Goal: Task Accomplishment & Management: Manage account settings

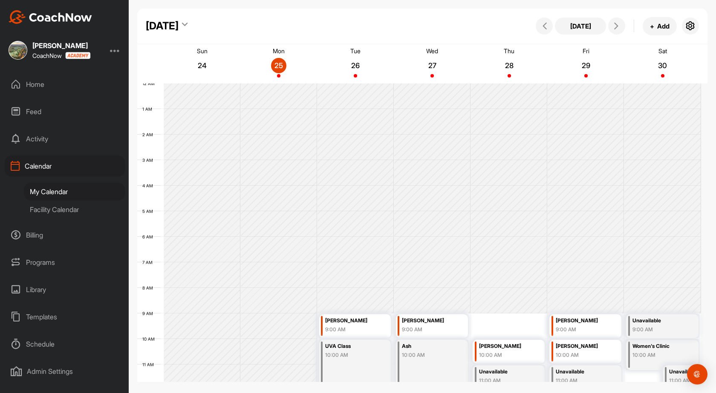
scroll to position [233, 0]
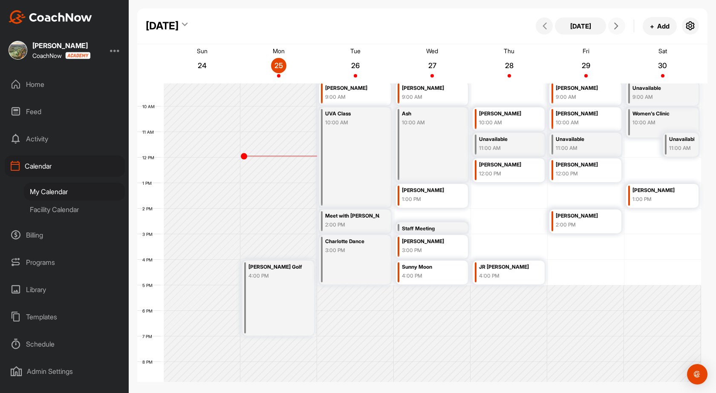
click at [621, 26] on span at bounding box center [617, 26] width 10 height 7
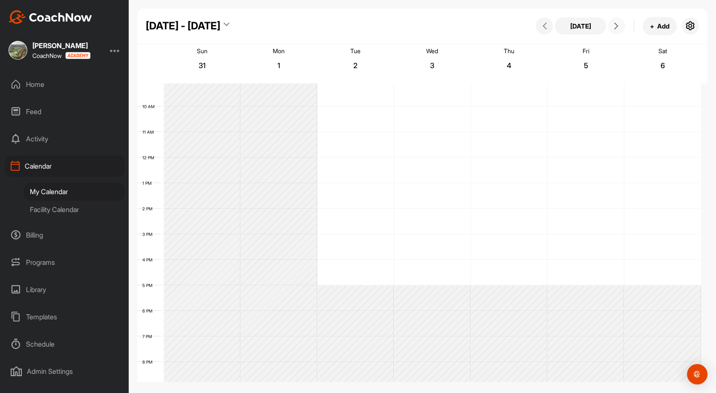
scroll to position [147, 0]
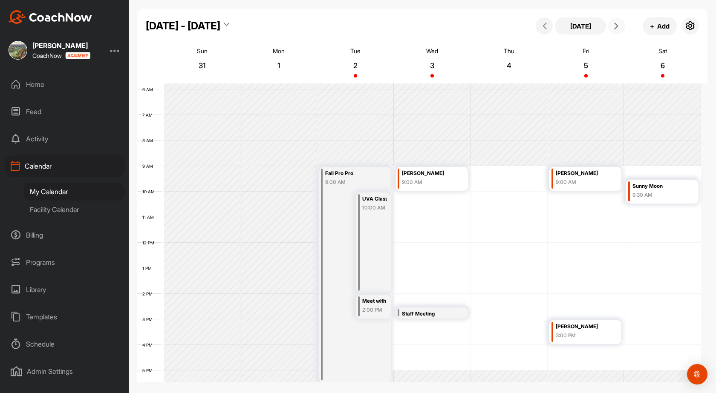
click at [610, 23] on button at bounding box center [616, 25] width 17 height 17
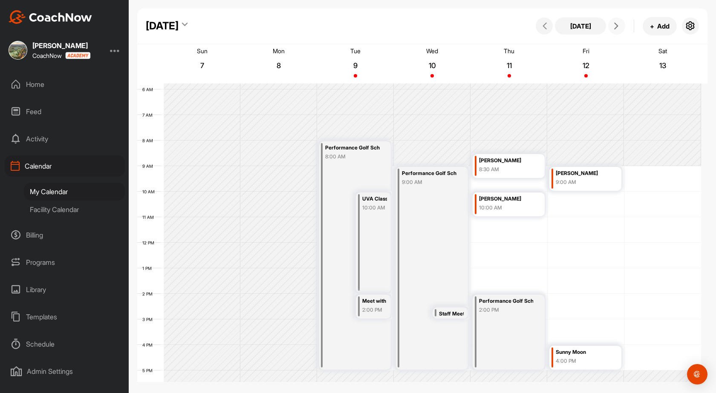
click at [622, 24] on button at bounding box center [616, 25] width 17 height 17
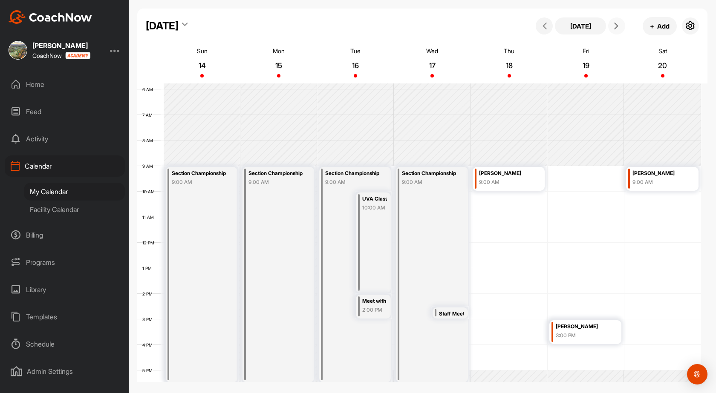
click at [622, 24] on button at bounding box center [616, 25] width 17 height 17
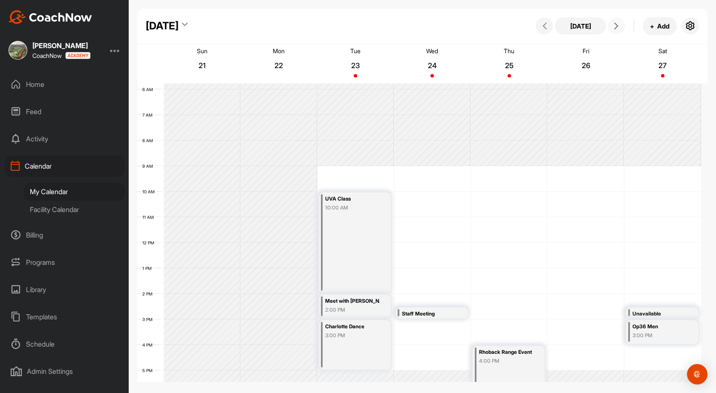
click at [622, 24] on button at bounding box center [616, 25] width 17 height 17
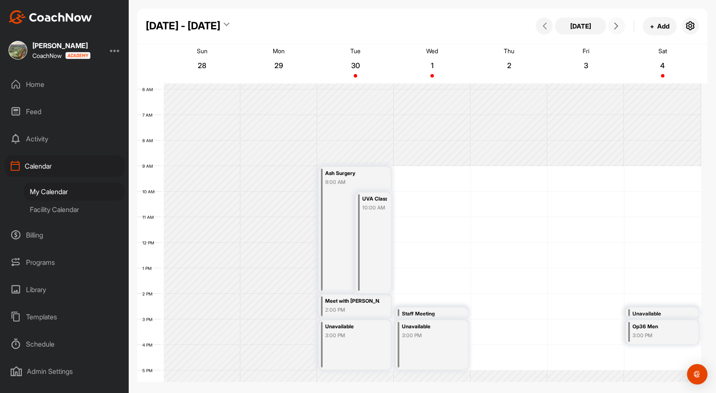
click at [622, 24] on button at bounding box center [616, 25] width 17 height 17
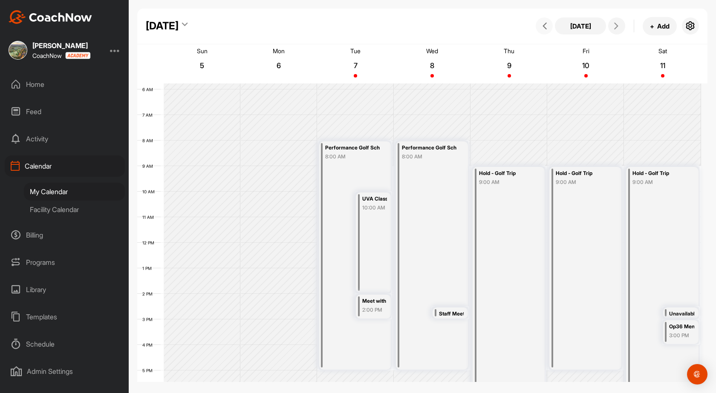
click at [547, 24] on icon at bounding box center [544, 26] width 7 height 7
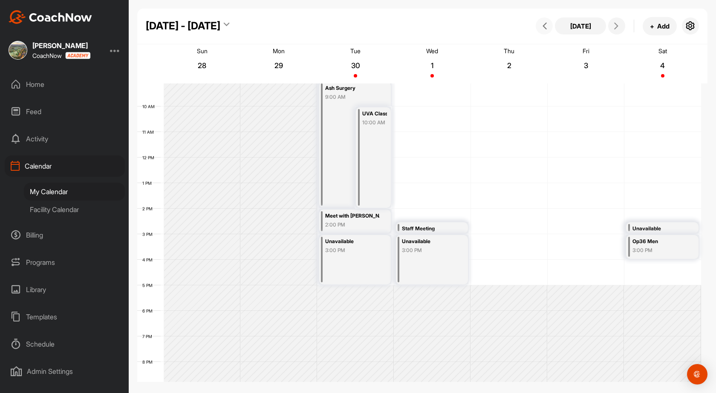
scroll to position [190, 0]
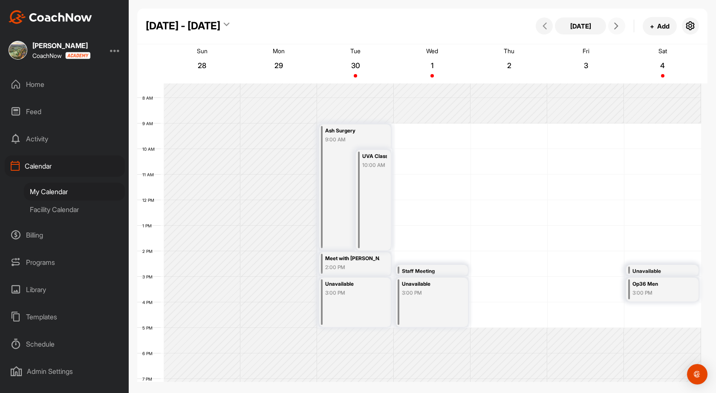
click at [613, 29] on icon at bounding box center [616, 26] width 7 height 7
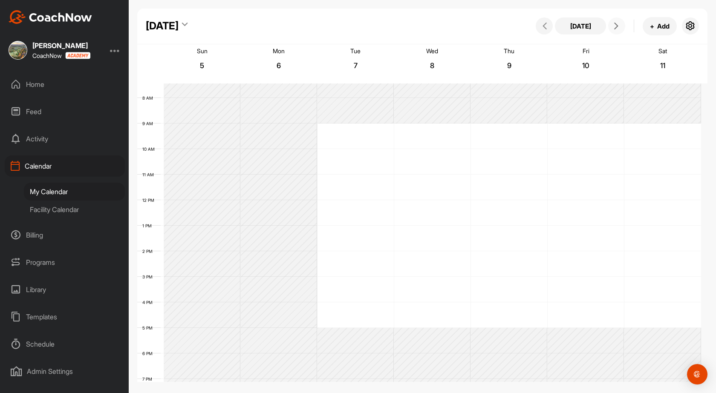
scroll to position [147, 0]
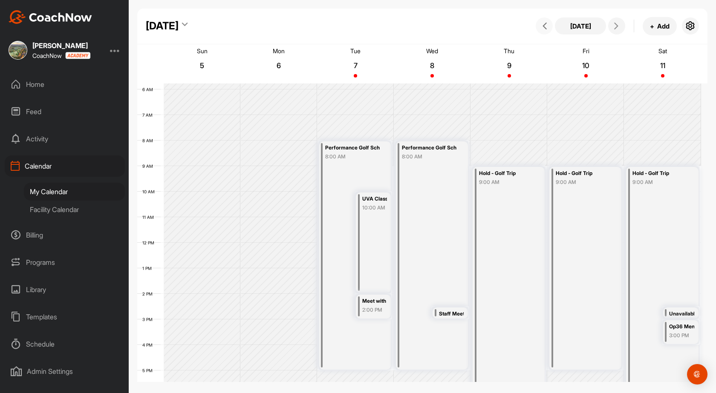
click at [543, 25] on icon at bounding box center [544, 26] width 7 height 7
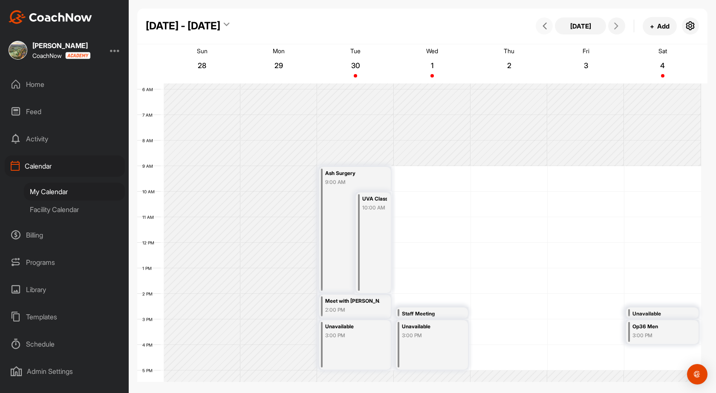
click at [548, 27] on icon at bounding box center [544, 26] width 7 height 7
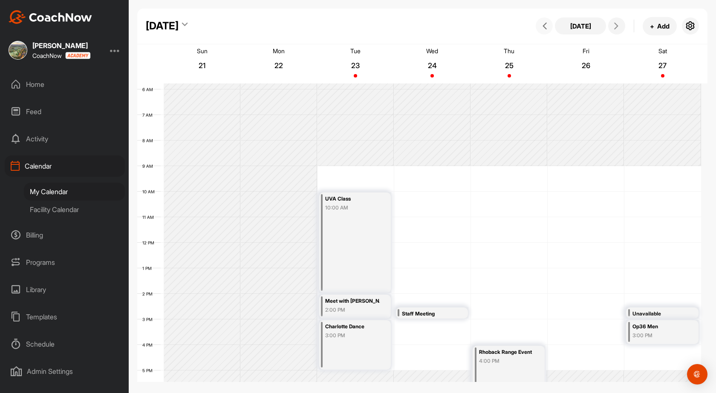
click at [548, 27] on icon at bounding box center [544, 26] width 7 height 7
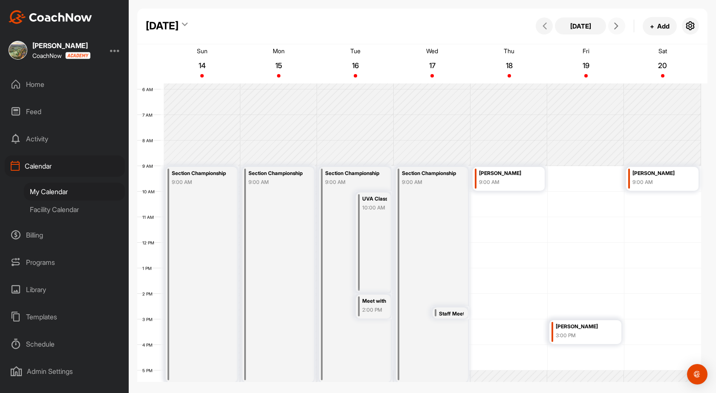
click at [618, 27] on icon at bounding box center [616, 26] width 7 height 7
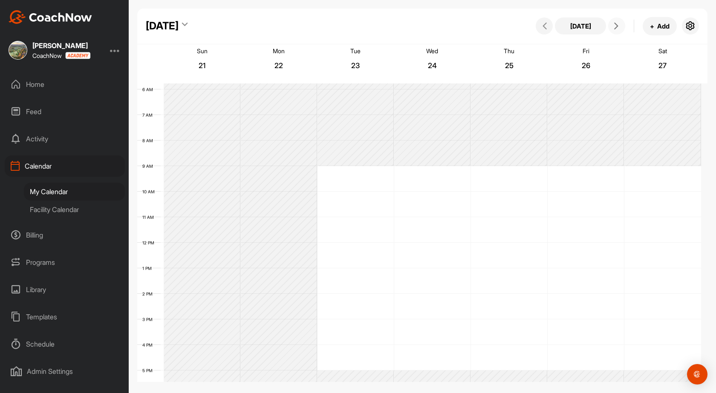
click at [618, 27] on icon at bounding box center [616, 26] width 7 height 7
click at [548, 29] on icon at bounding box center [544, 26] width 7 height 7
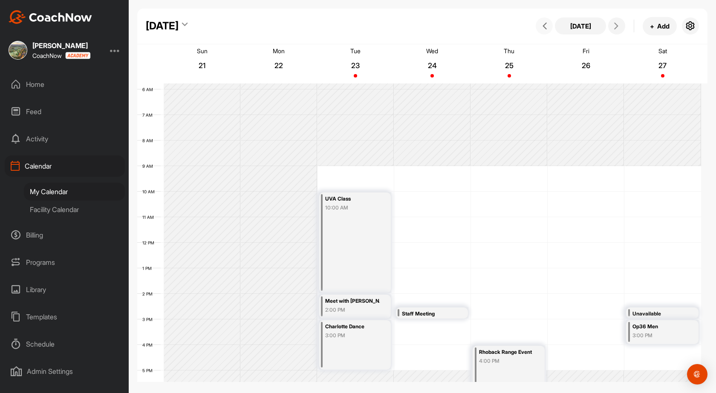
click at [547, 26] on icon at bounding box center [544, 26] width 7 height 7
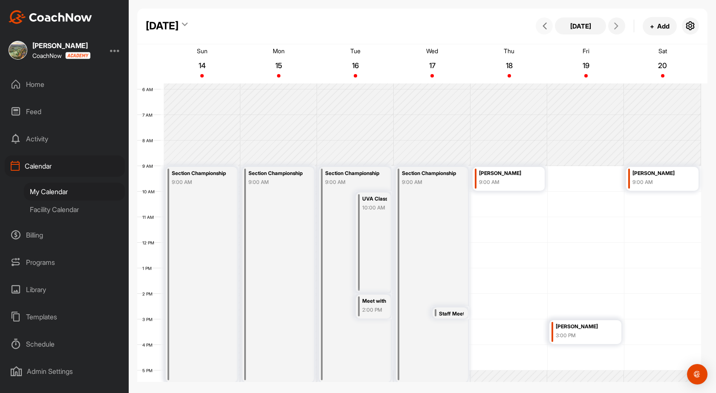
click at [547, 26] on icon at bounding box center [544, 26] width 7 height 7
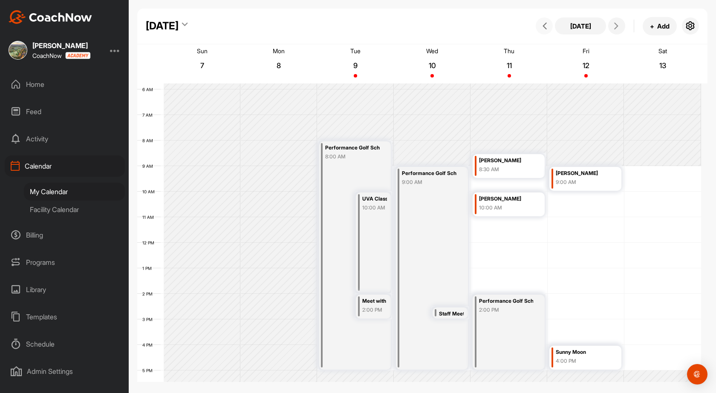
click at [547, 26] on icon at bounding box center [544, 26] width 7 height 7
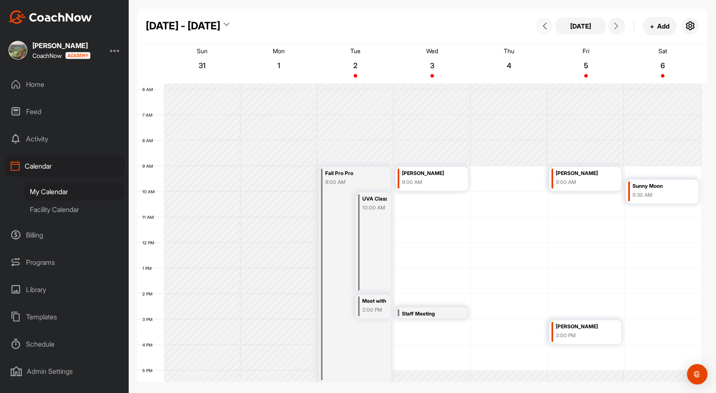
click at [547, 26] on icon at bounding box center [544, 26] width 7 height 7
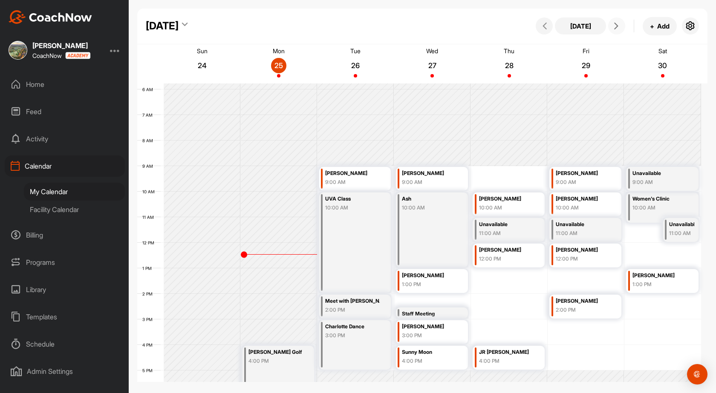
click at [614, 26] on icon at bounding box center [616, 26] width 7 height 7
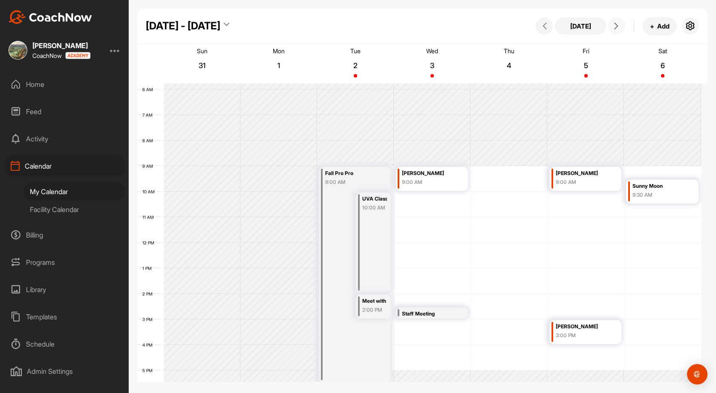
click at [616, 23] on icon at bounding box center [616, 26] width 7 height 7
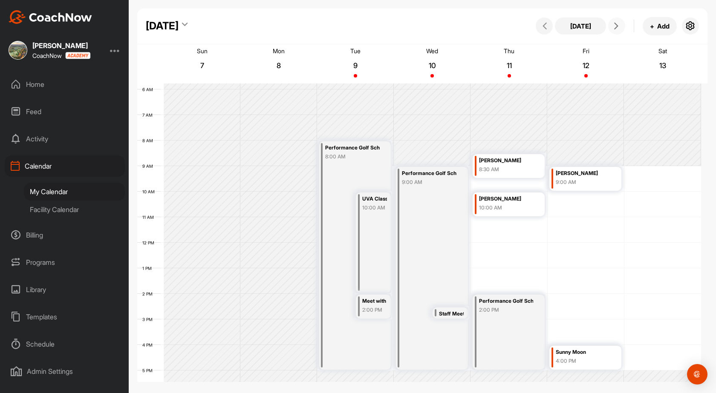
click at [617, 20] on button at bounding box center [616, 25] width 17 height 17
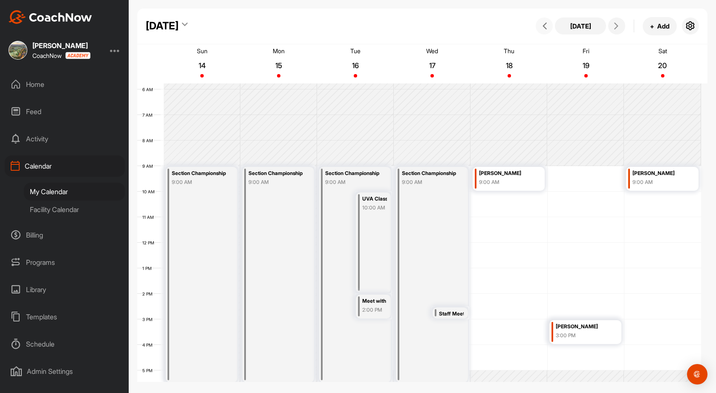
click at [548, 29] on span at bounding box center [544, 26] width 10 height 7
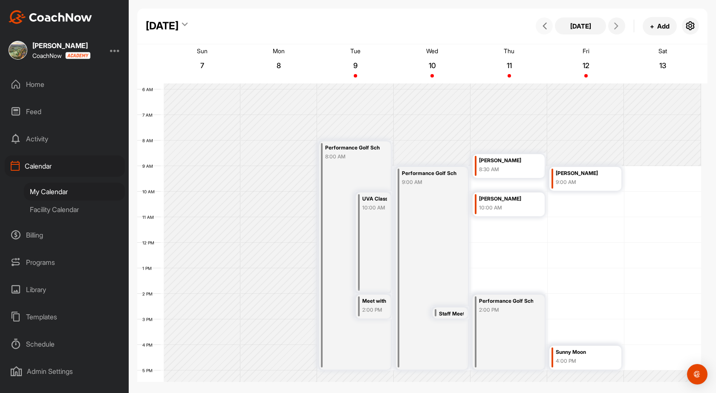
click at [548, 29] on span at bounding box center [544, 26] width 10 height 7
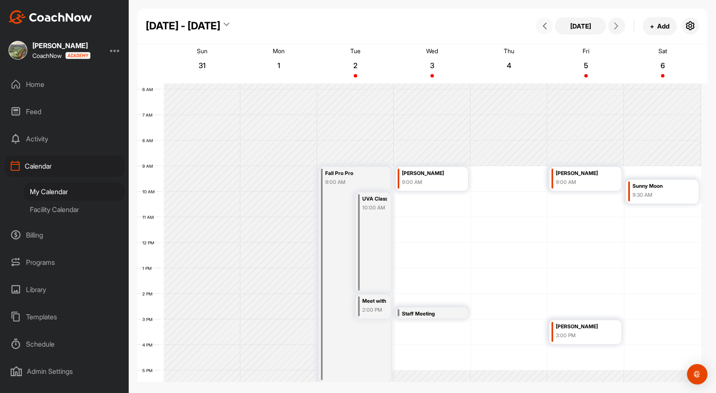
click at [548, 29] on span at bounding box center [544, 26] width 10 height 7
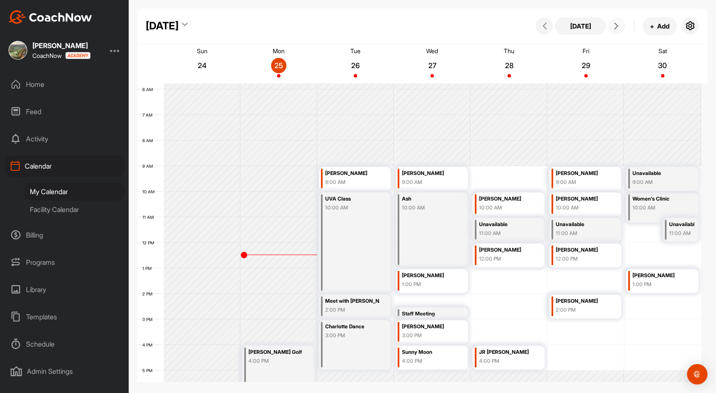
click at [618, 26] on icon at bounding box center [616, 26] width 7 height 7
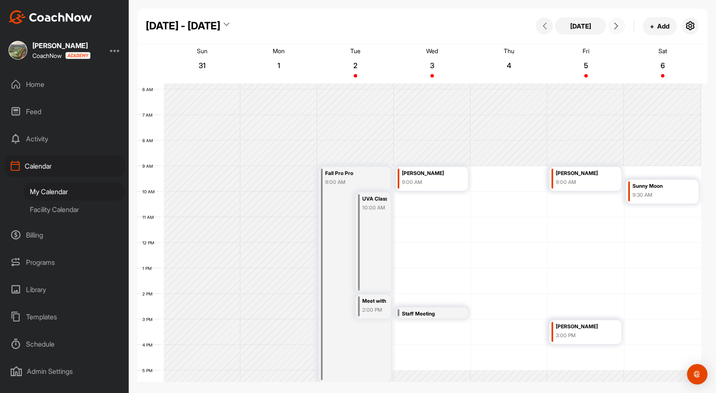
click at [618, 26] on icon at bounding box center [616, 26] width 7 height 7
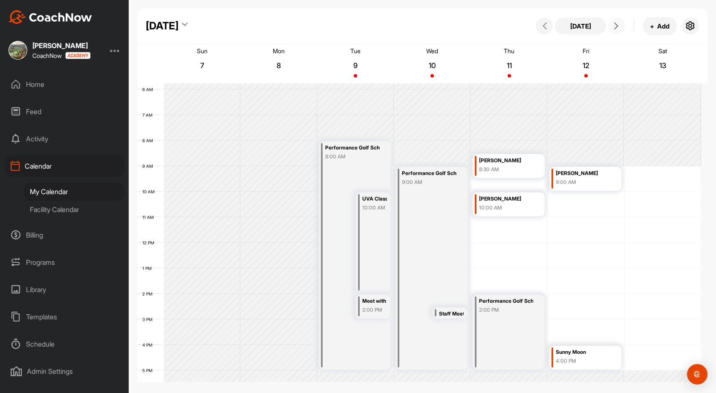
click at [618, 26] on icon at bounding box center [616, 26] width 7 height 7
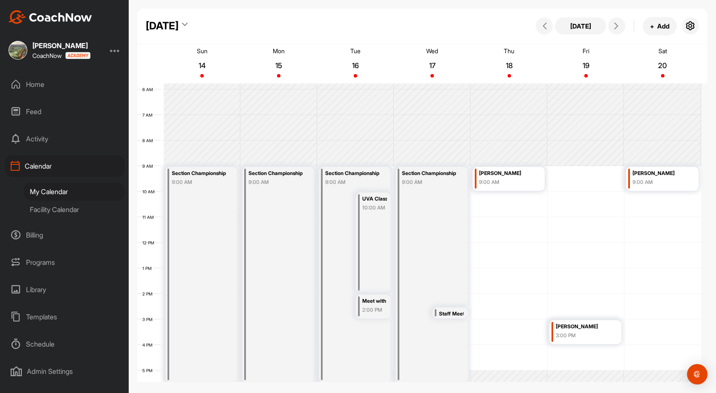
click at [63, 213] on div "Facility Calendar" at bounding box center [74, 210] width 101 height 18
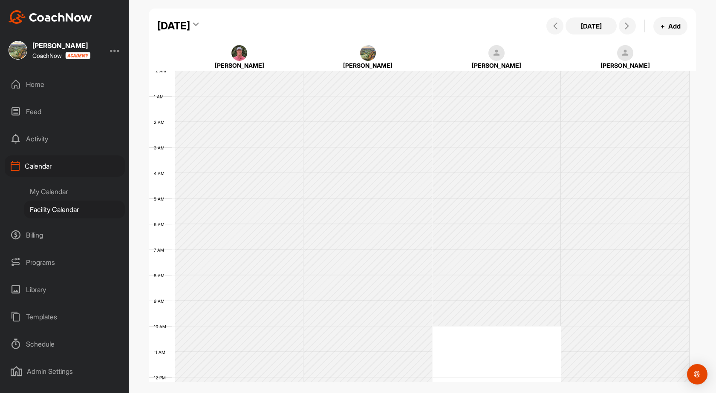
scroll to position [147, 0]
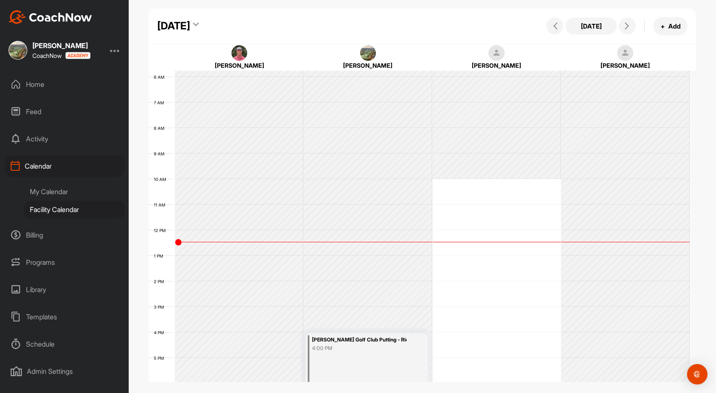
click at [190, 25] on div "[DATE]" at bounding box center [173, 25] width 33 height 15
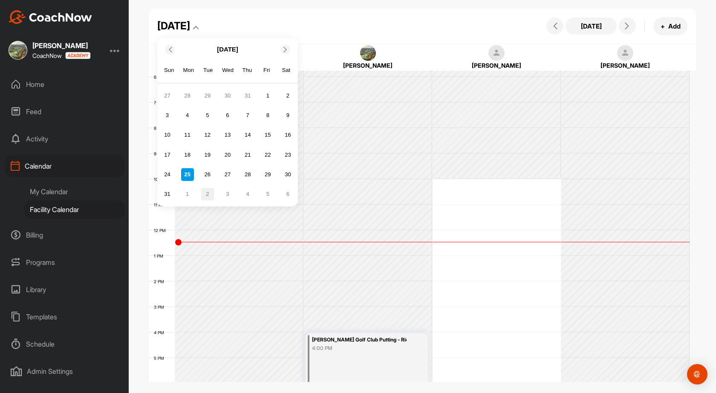
click at [205, 194] on div "2" at bounding box center [207, 194] width 13 height 13
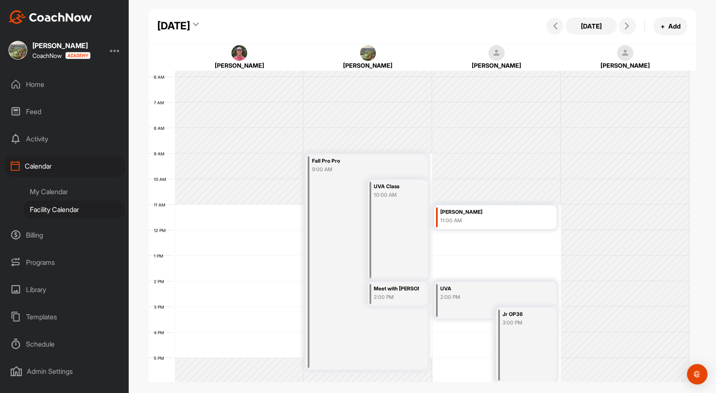
click at [190, 26] on div "[DATE]" at bounding box center [173, 25] width 33 height 15
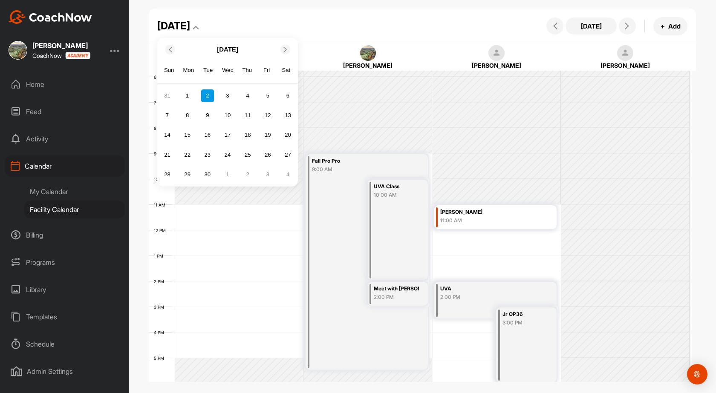
click at [255, 236] on div "12 AM 1 AM 2 AM 3 AM 4 AM 5 AM 6 AM 7 AM 8 AM 9 AM 10 AM 11 AM 12 PM 1 PM 2 PM …" at bounding box center [419, 230] width 541 height 614
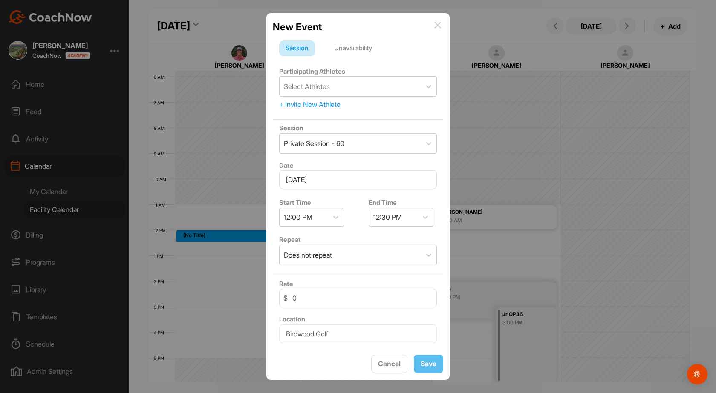
click at [436, 25] on img at bounding box center [437, 25] width 7 height 7
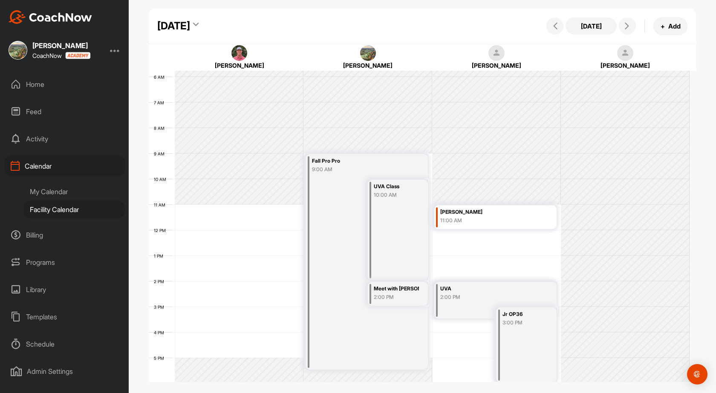
click at [238, 210] on div "12 AM 1 AM 2 AM 3 AM 4 AM 5 AM 6 AM 7 AM 8 AM 9 AM 10 AM 11 AM 12 PM 1 PM 2 PM …" at bounding box center [419, 230] width 541 height 614
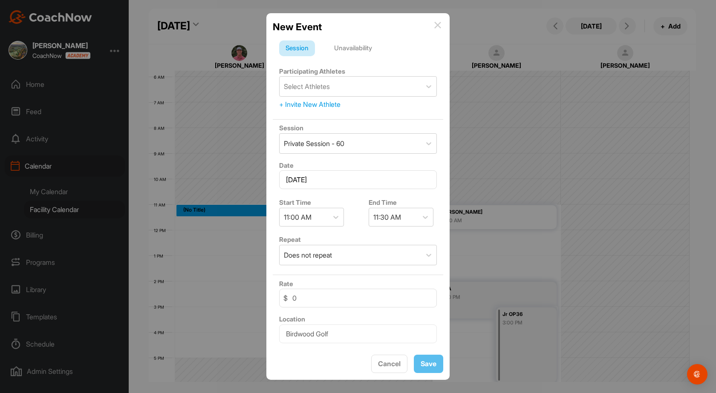
click at [360, 46] on div "Unavailability" at bounding box center [353, 48] width 51 height 16
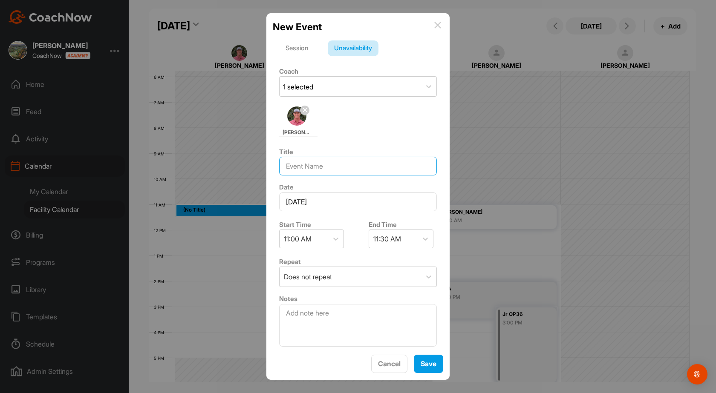
click at [318, 173] on input at bounding box center [358, 166] width 158 height 19
type input "UVA Class cover for HB"
click at [388, 236] on div "11:30 AM" at bounding box center [387, 239] width 28 height 10
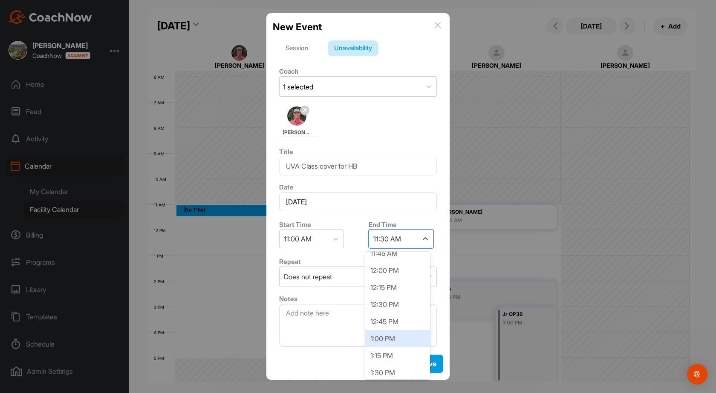
scroll to position [85, 0]
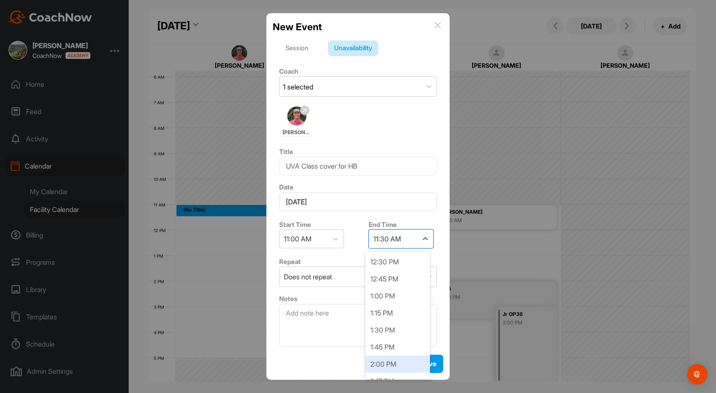
click at [387, 357] on div "2:00 PM" at bounding box center [397, 364] width 65 height 17
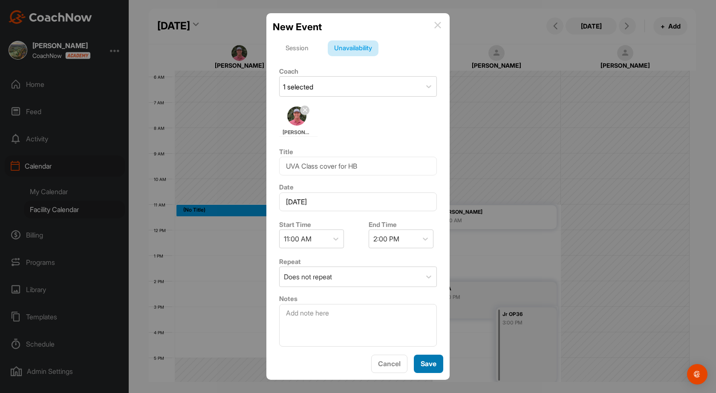
click at [433, 366] on button "Save" at bounding box center [428, 364] width 29 height 18
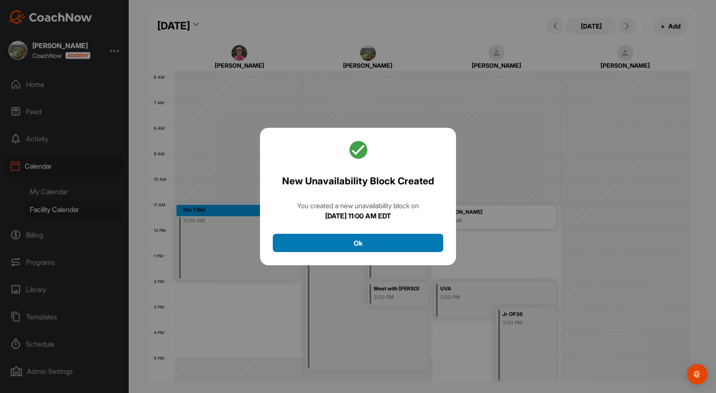
click at [339, 246] on button "Ok" at bounding box center [358, 243] width 171 height 18
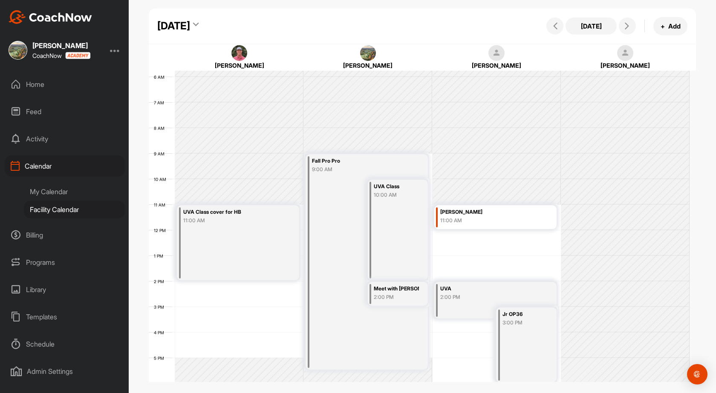
click at [260, 256] on div "UVA Class cover for HB 11:00 AM" at bounding box center [238, 242] width 122 height 75
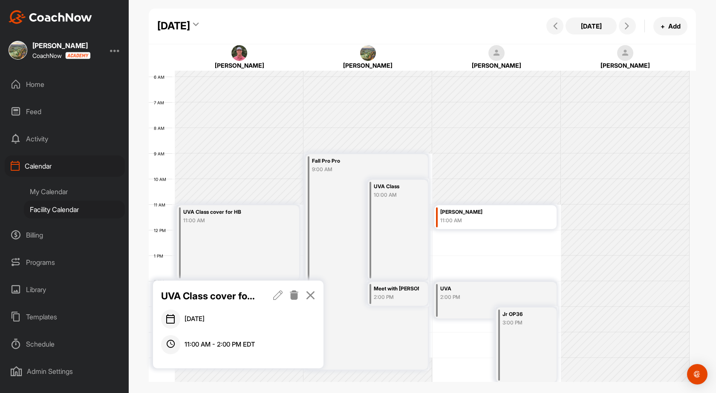
click at [292, 291] on icon at bounding box center [294, 295] width 10 height 9
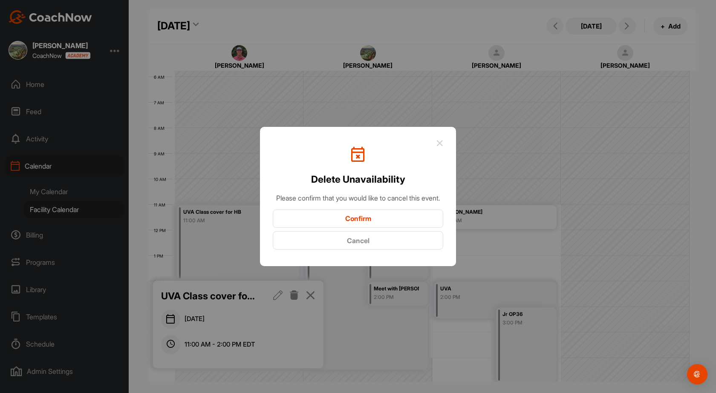
click at [336, 226] on button "Confirm" at bounding box center [358, 219] width 171 height 18
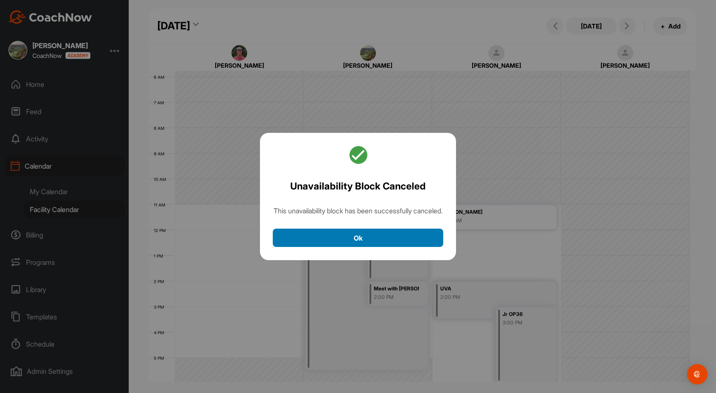
click at [338, 238] on button "Ok" at bounding box center [358, 238] width 171 height 18
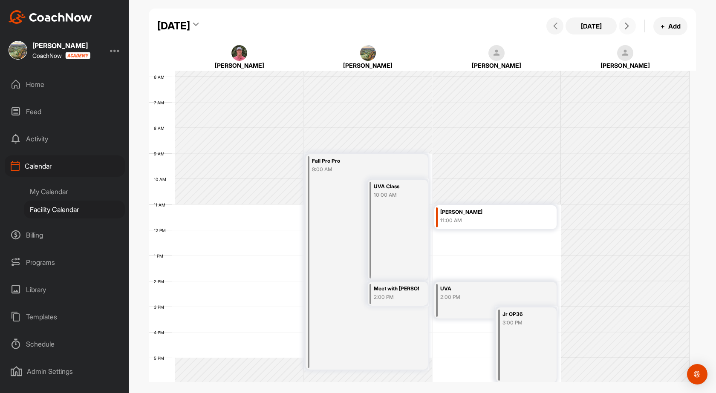
click at [632, 22] on button at bounding box center [627, 25] width 17 height 17
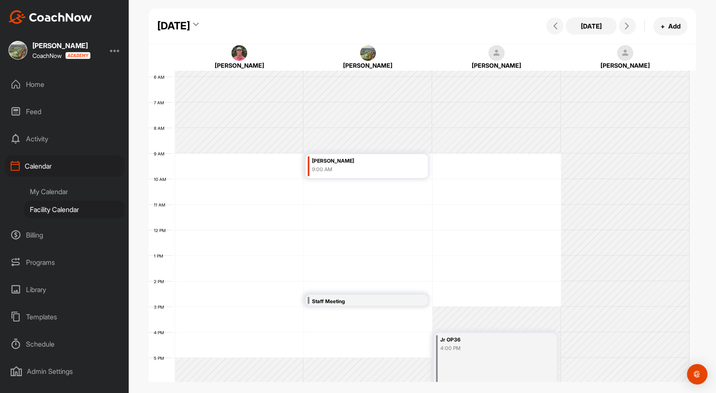
click at [190, 24] on div "[DATE]" at bounding box center [173, 25] width 33 height 15
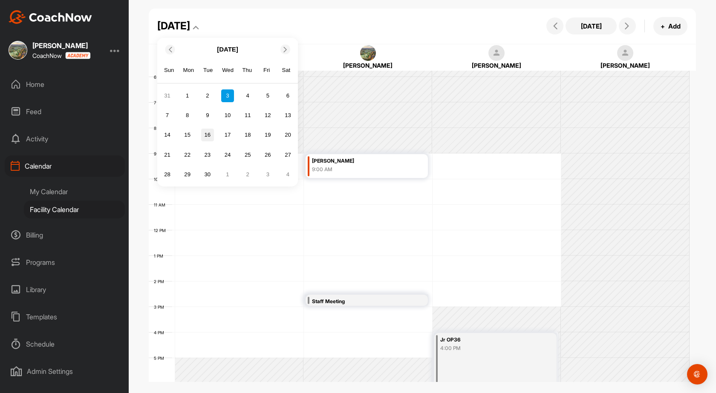
click at [207, 134] on div "16" at bounding box center [207, 135] width 13 height 13
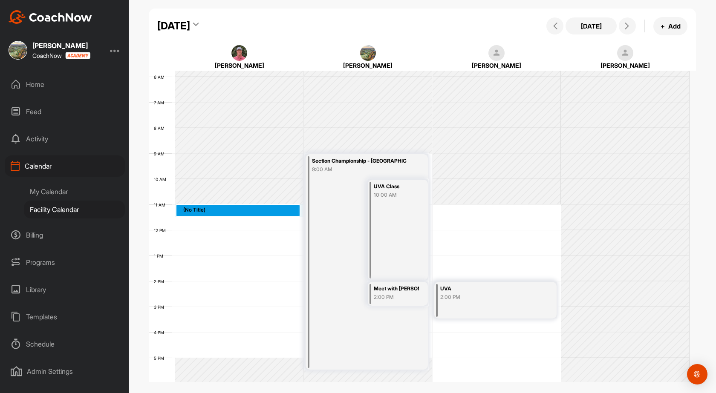
click at [220, 213] on div "12 AM 1 AM 2 AM 3 AM 4 AM 5 AM 6 AM 7 AM 8 AM 9 AM 10 AM 11 AM 12 PM 1 PM 2 PM …" at bounding box center [419, 230] width 541 height 614
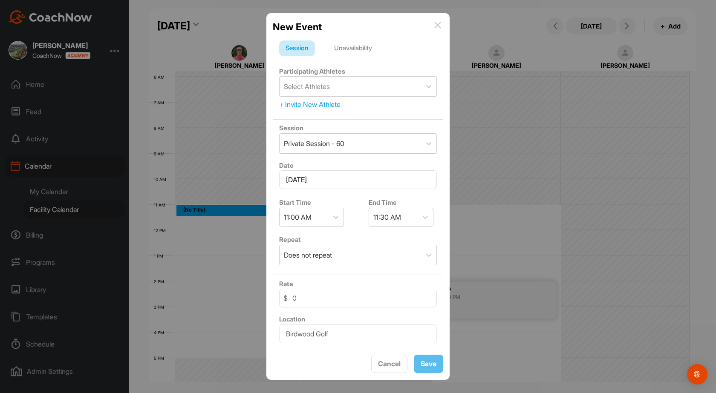
click at [366, 47] on div "Unavailability" at bounding box center [353, 48] width 51 height 16
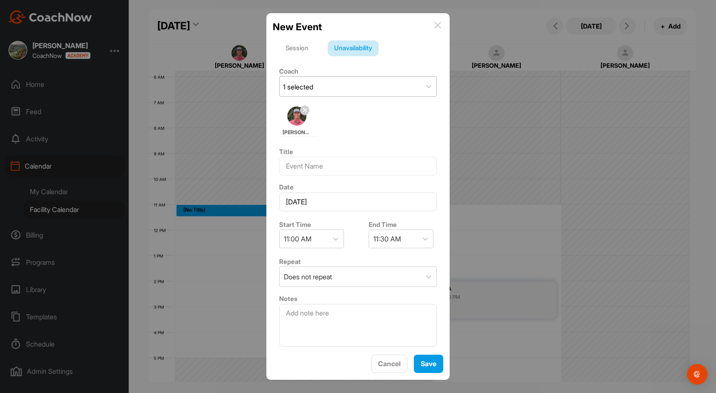
click at [348, 88] on div "1 selected" at bounding box center [351, 87] width 142 height 20
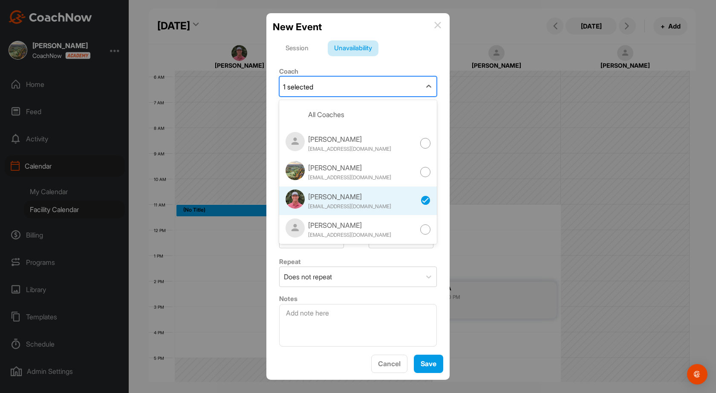
click at [416, 55] on div "Session Unavailability" at bounding box center [358, 48] width 158 height 16
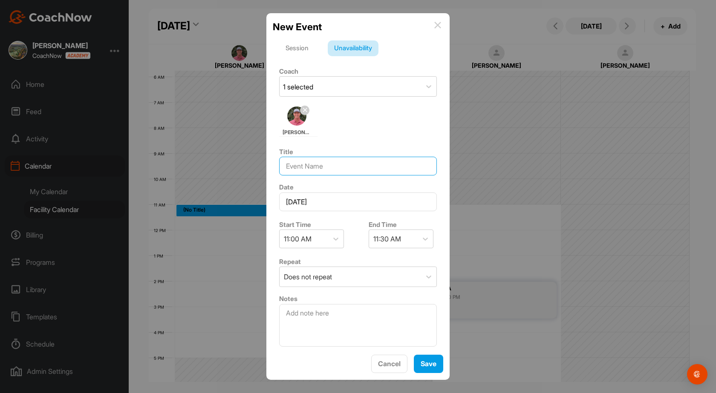
click at [347, 163] on input at bounding box center [358, 166] width 158 height 19
type input "UVA Class - Cover for HB"
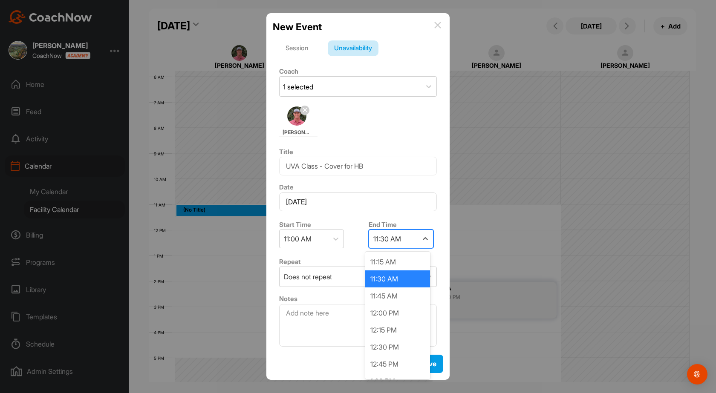
click at [396, 241] on div "11:30 AM" at bounding box center [387, 239] width 28 height 10
click at [394, 359] on div "2:00 PM" at bounding box center [397, 364] width 65 height 17
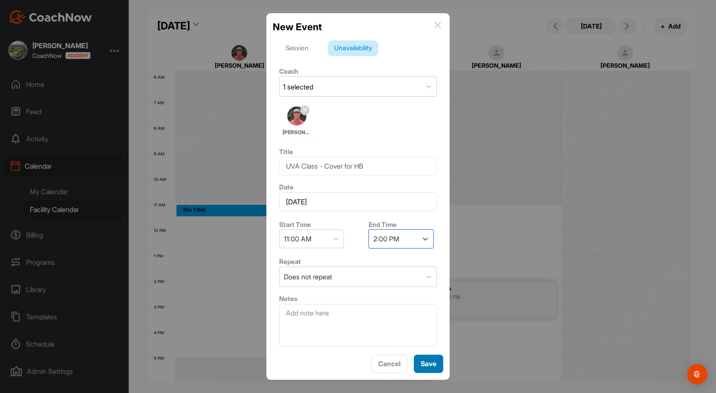
click at [430, 363] on button "Save" at bounding box center [428, 364] width 29 height 18
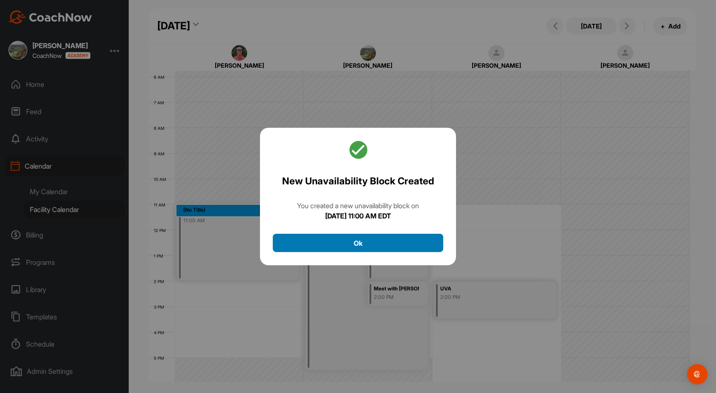
click at [355, 244] on button "Ok" at bounding box center [358, 243] width 171 height 18
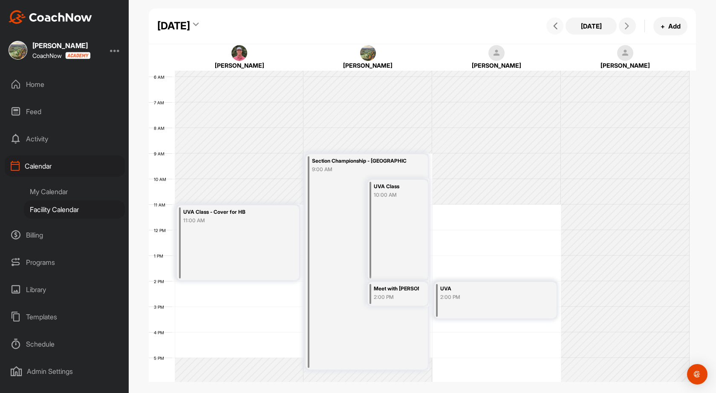
click at [558, 27] on icon at bounding box center [555, 26] width 7 height 7
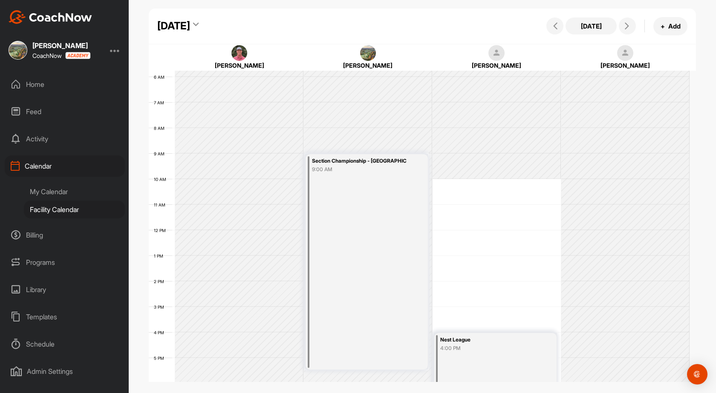
click at [190, 27] on div "[DATE]" at bounding box center [173, 25] width 33 height 15
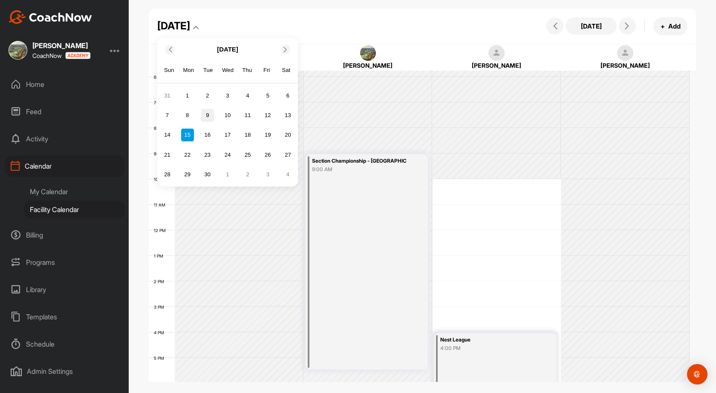
click at [208, 118] on div "9" at bounding box center [207, 115] width 13 height 13
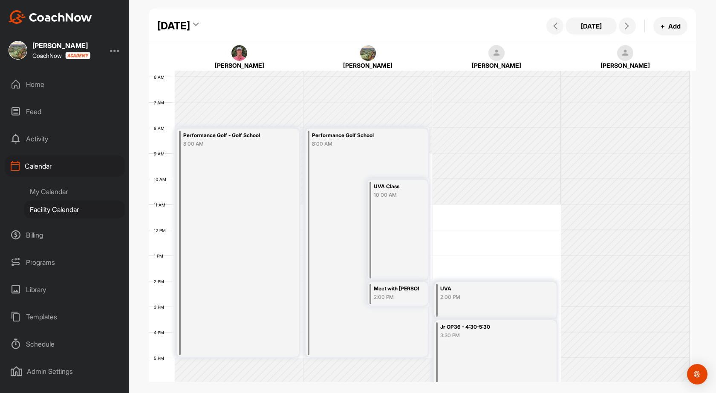
click at [190, 30] on div "[DATE]" at bounding box center [173, 25] width 33 height 15
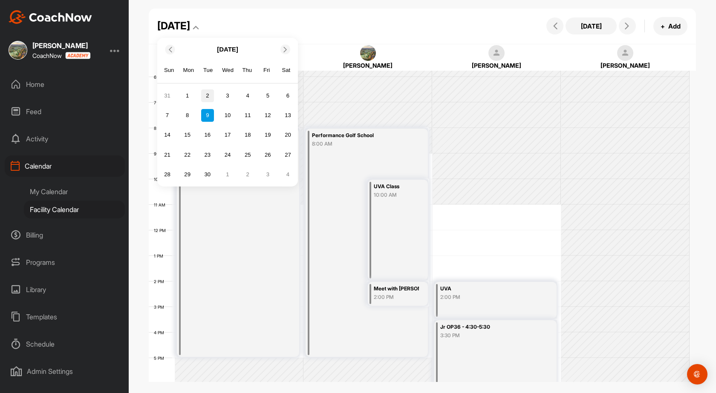
click at [210, 93] on div "2" at bounding box center [207, 96] width 13 height 13
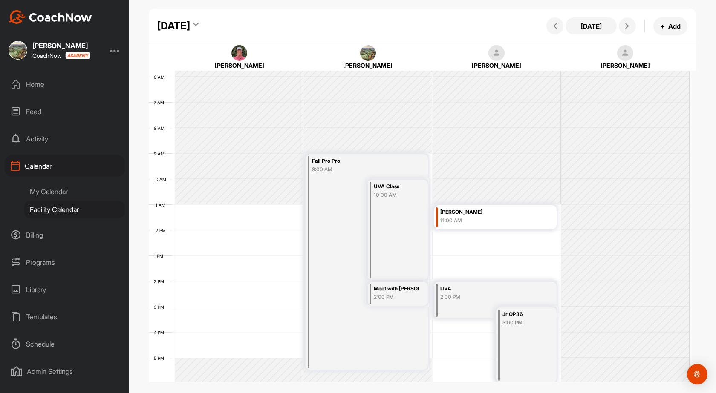
click at [190, 23] on div "[DATE]" at bounding box center [173, 25] width 33 height 15
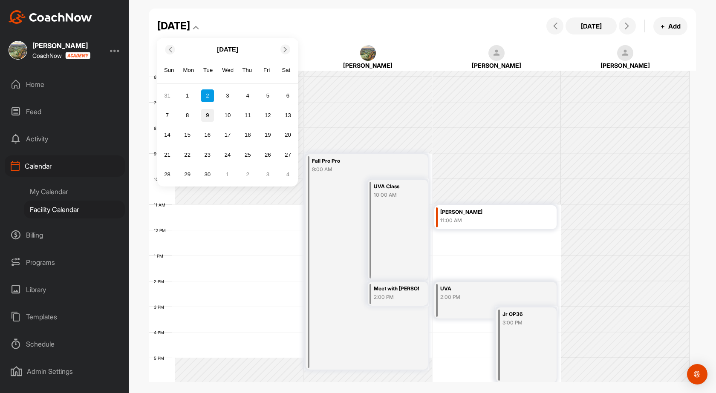
click at [212, 121] on div "9" at bounding box center [207, 115] width 13 height 13
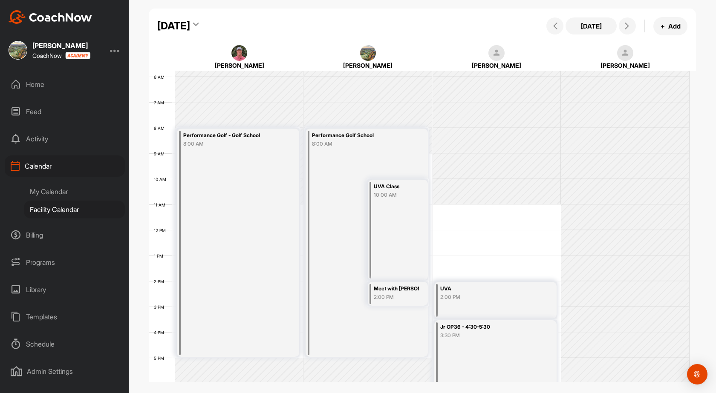
click at [190, 28] on div "[DATE]" at bounding box center [173, 25] width 33 height 15
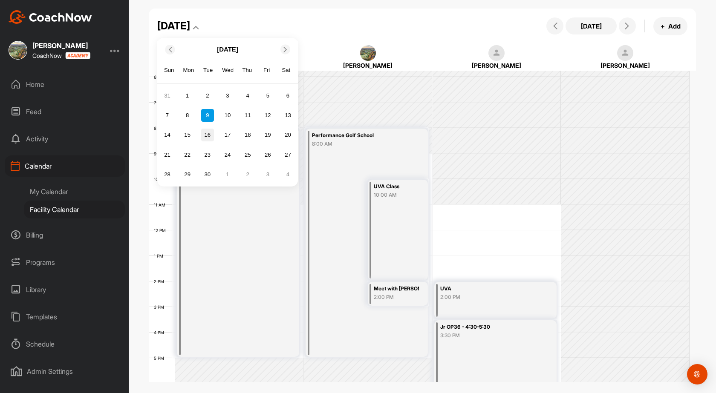
click at [213, 130] on div "16" at bounding box center [207, 135] width 13 height 13
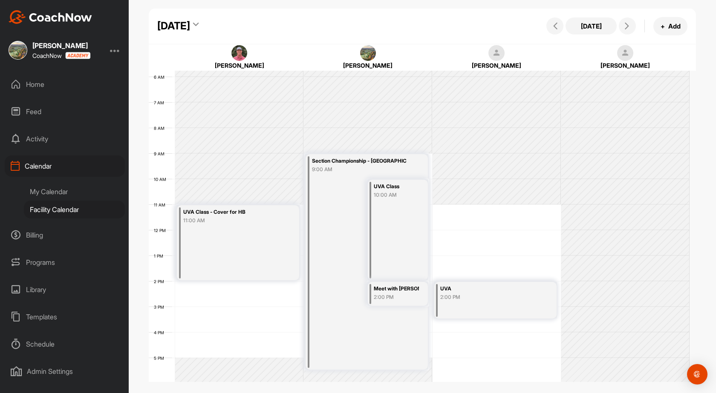
click at [67, 191] on div "My Calendar" at bounding box center [74, 192] width 101 height 18
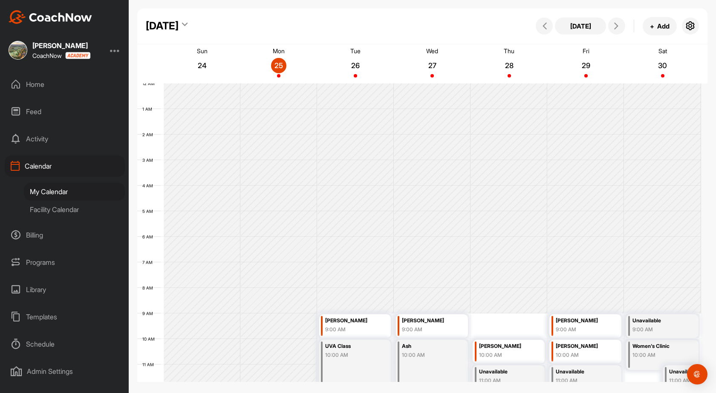
scroll to position [147, 0]
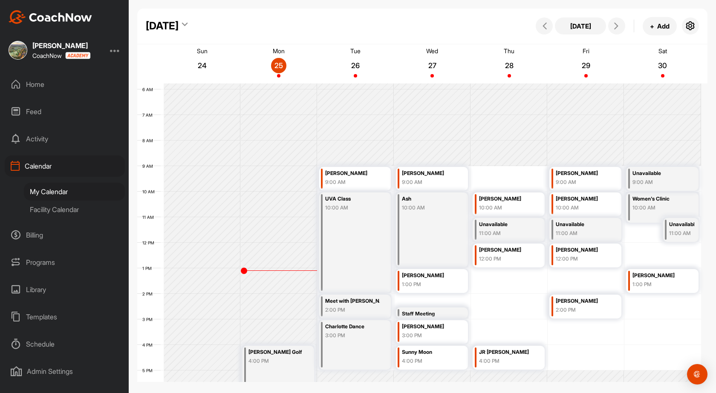
click at [33, 91] on div "Home" at bounding box center [65, 84] width 120 height 21
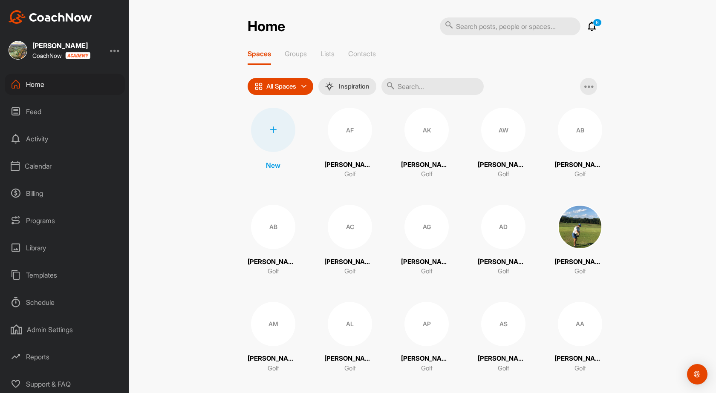
click at [276, 138] on div at bounding box center [273, 130] width 44 height 44
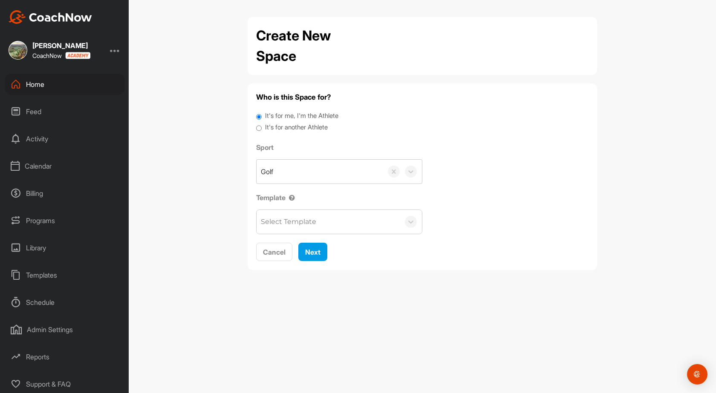
click at [298, 129] on label "It's for another Athlete" at bounding box center [296, 128] width 63 height 10
click at [262, 129] on input "It's for another Athlete" at bounding box center [259, 129] width 6 height 12
radio input "true"
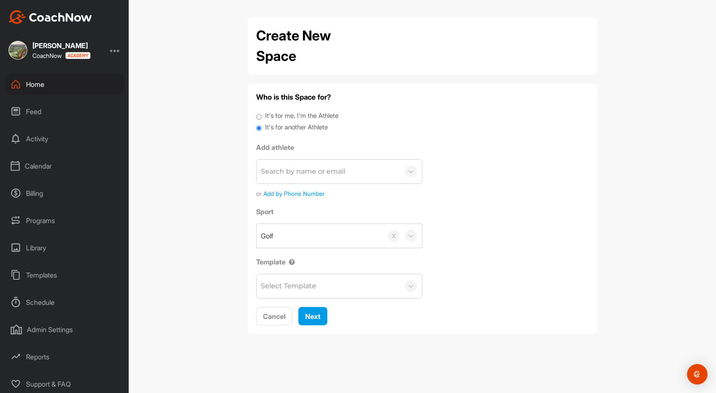
click at [291, 174] on div "Search by name or email" at bounding box center [303, 172] width 84 height 10
click at [293, 174] on div "Search by name or email" at bounding box center [303, 172] width 84 height 10
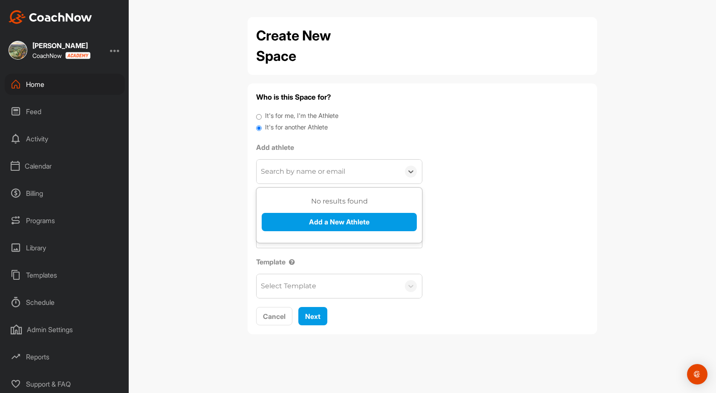
paste input "[EMAIL_ADDRESS][DOMAIN_NAME]"
type input "[EMAIL_ADDRESS][DOMAIN_NAME]"
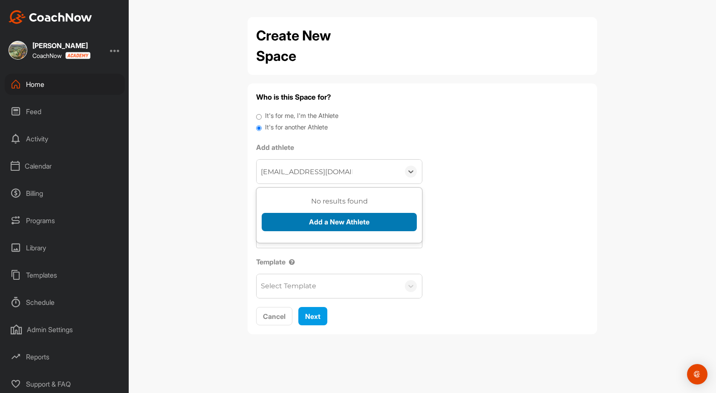
click at [327, 226] on button "Add a New Athlete" at bounding box center [339, 222] width 155 height 18
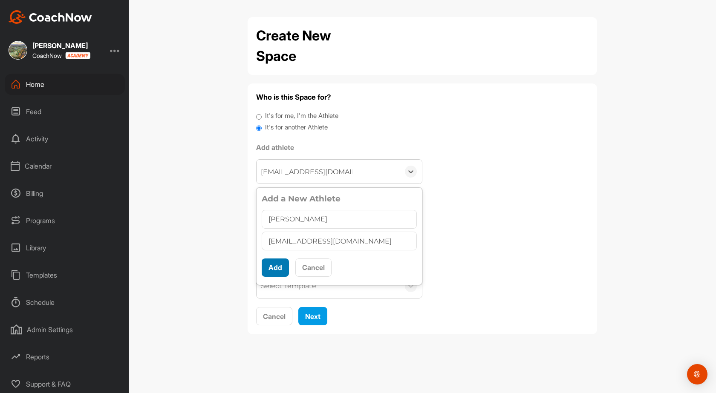
type input "[PERSON_NAME]"
click at [279, 269] on button "Add" at bounding box center [275, 268] width 27 height 18
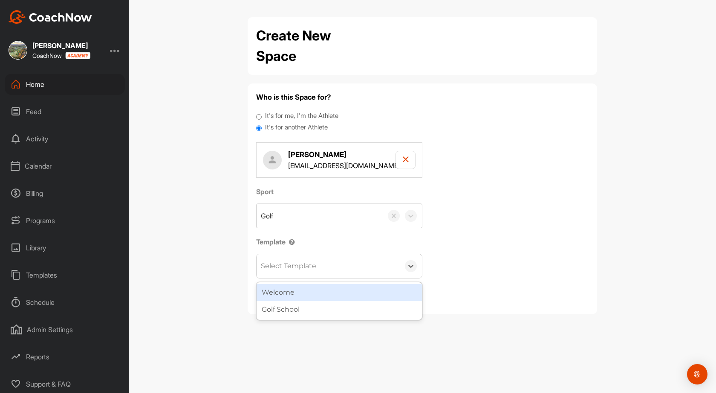
click at [309, 262] on div "Select Template" at bounding box center [288, 266] width 55 height 10
click at [312, 287] on div "Welcome" at bounding box center [339, 292] width 165 height 17
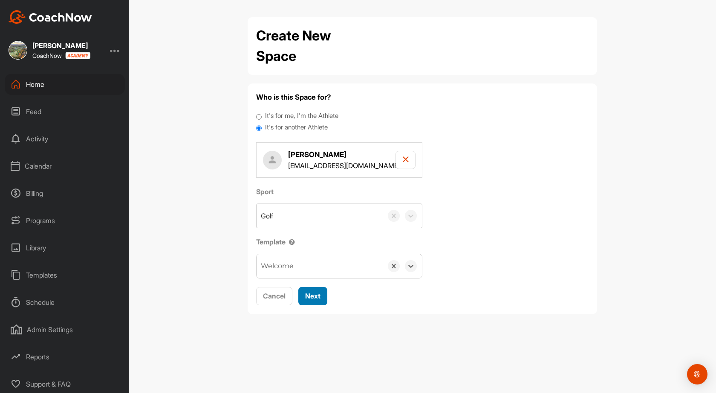
click at [311, 294] on span "Next" at bounding box center [312, 296] width 15 height 9
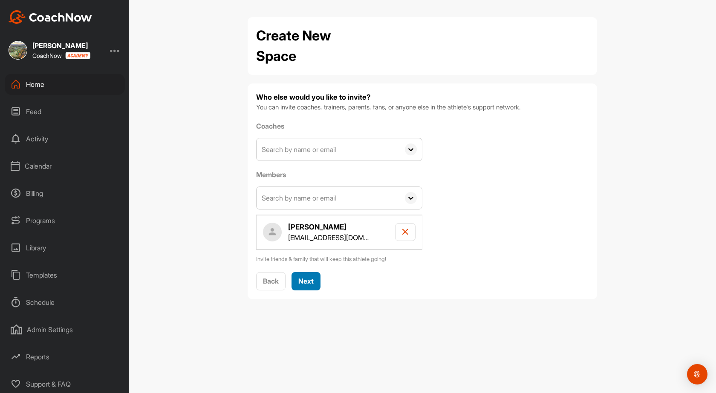
click at [308, 286] on div "Next" at bounding box center [305, 281] width 15 height 10
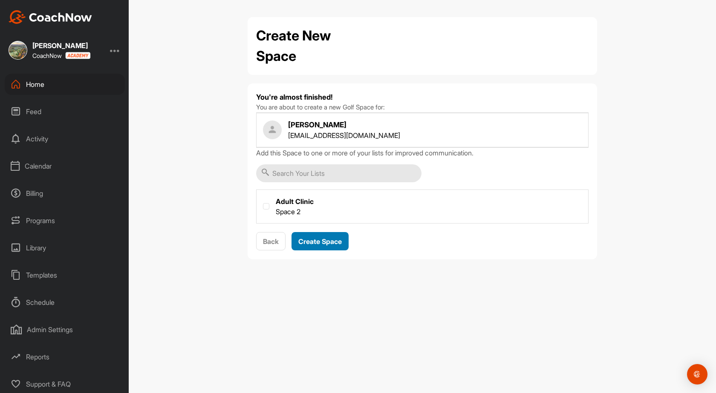
click at [325, 246] on div "Create Space" at bounding box center [319, 242] width 43 height 10
